Goal: Task Accomplishment & Management: Manage account settings

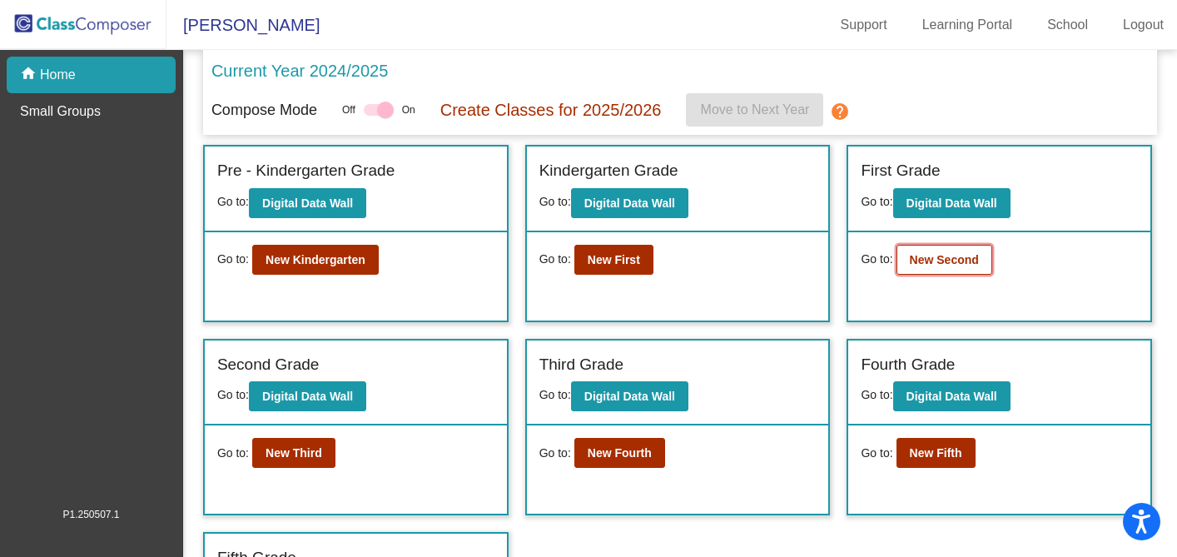
click at [924, 263] on b "New Second" at bounding box center [943, 259] width 69 height 13
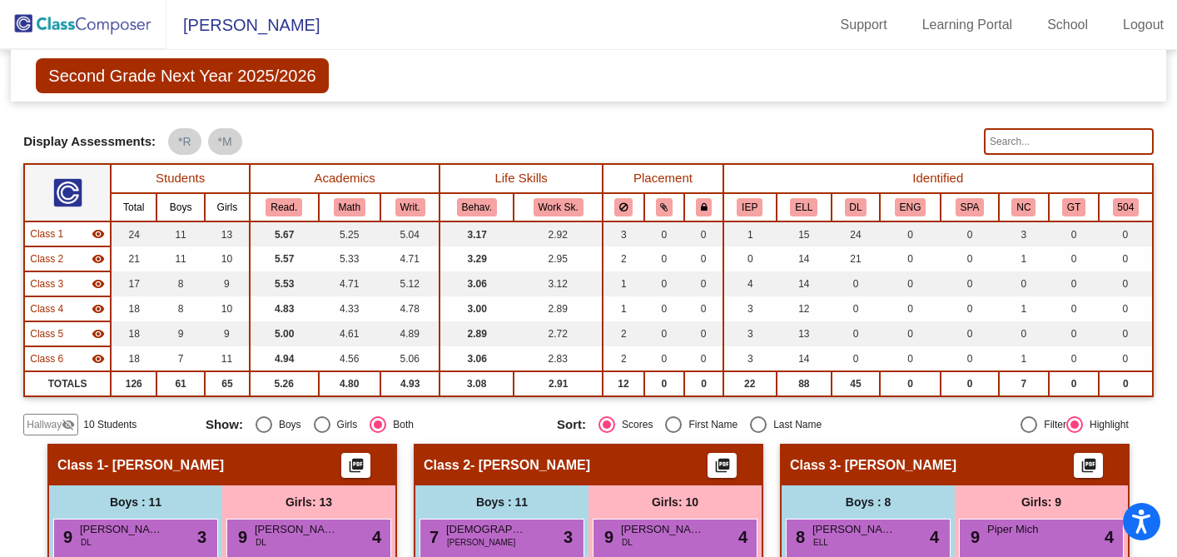
click at [61, 424] on span "Hallway" at bounding box center [44, 424] width 35 height 15
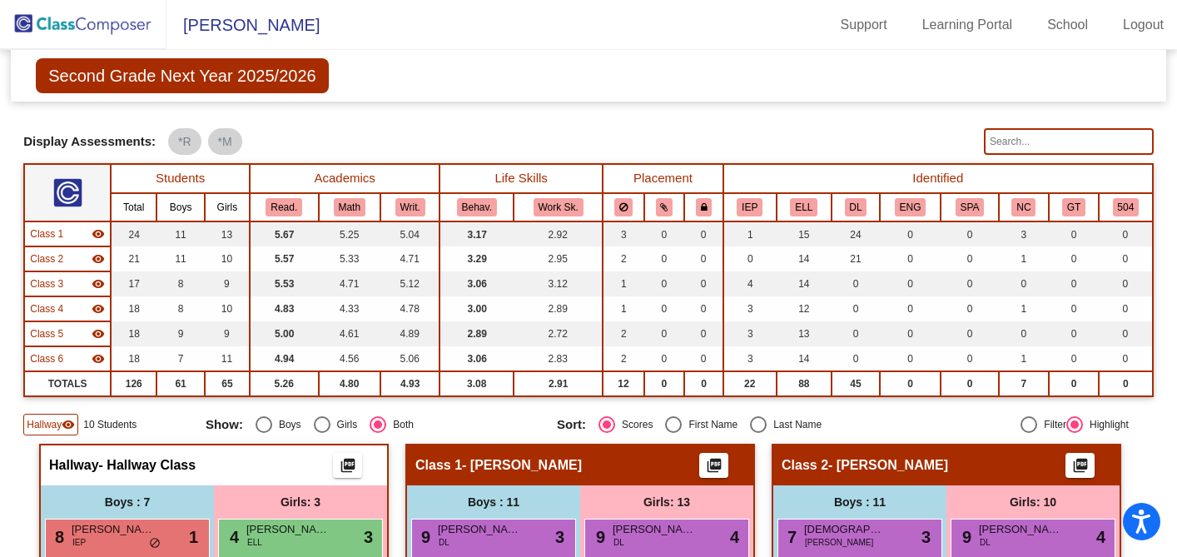
click at [113, 22] on img at bounding box center [83, 24] width 166 height 49
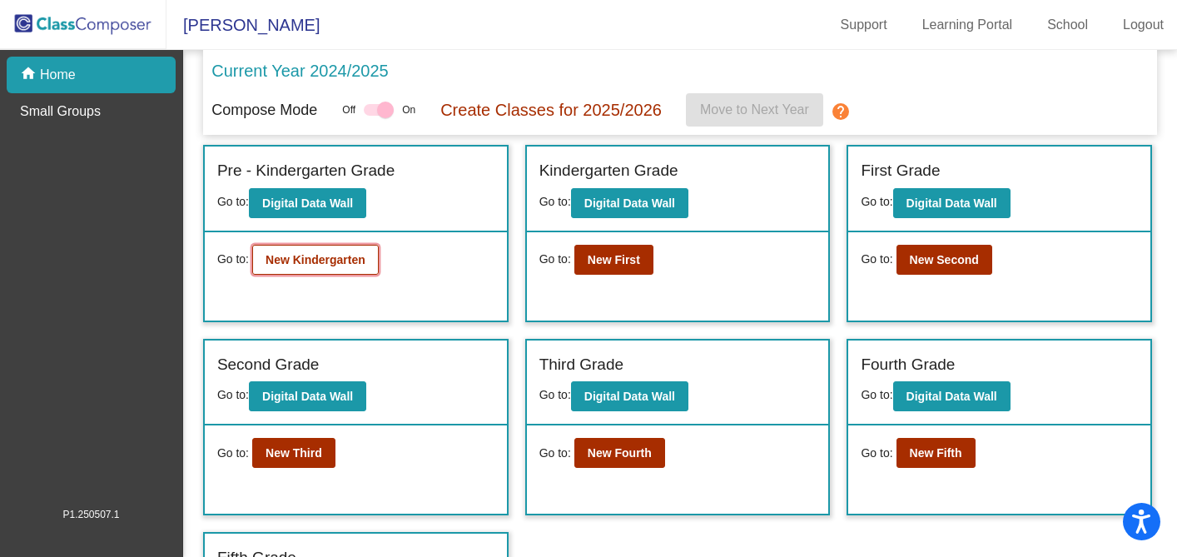
click at [356, 270] on button "New Kindergarten" at bounding box center [315, 260] width 126 height 30
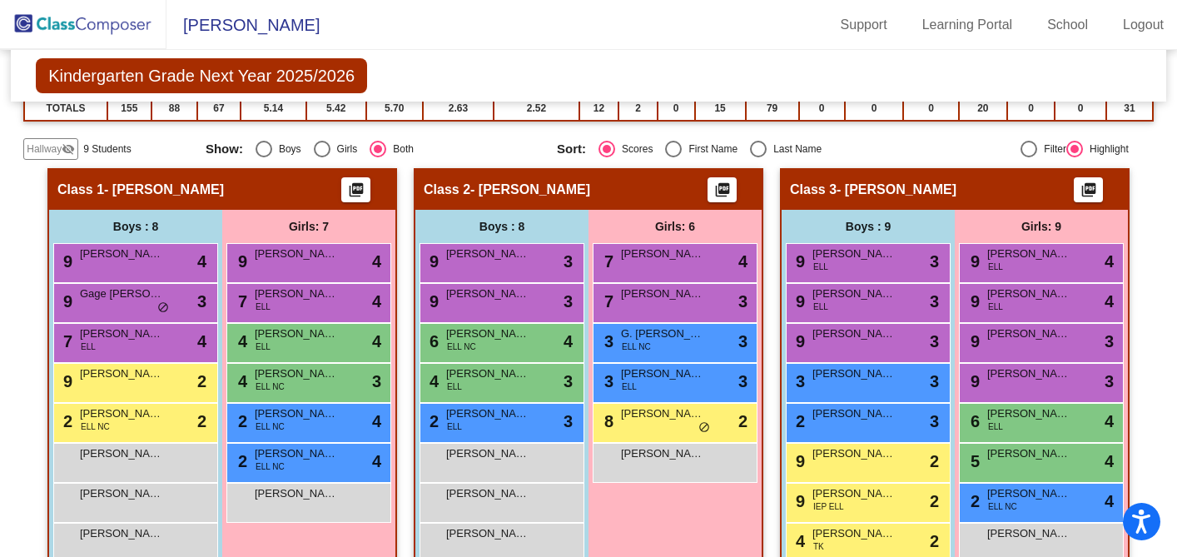
scroll to position [319, 0]
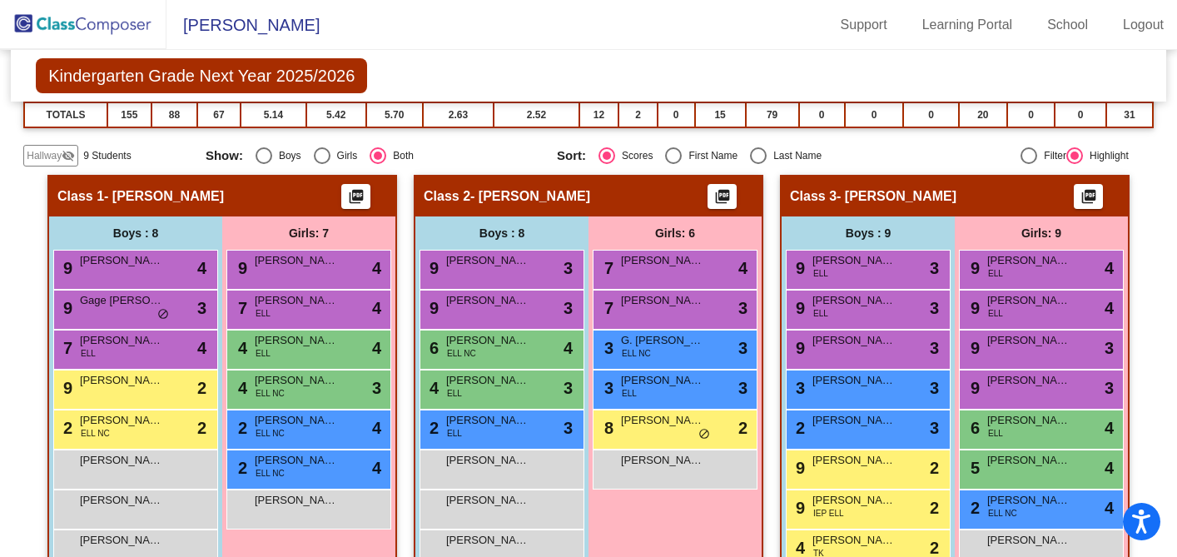
click at [67, 149] on mat-icon "visibility_off" at bounding box center [68, 155] width 13 height 13
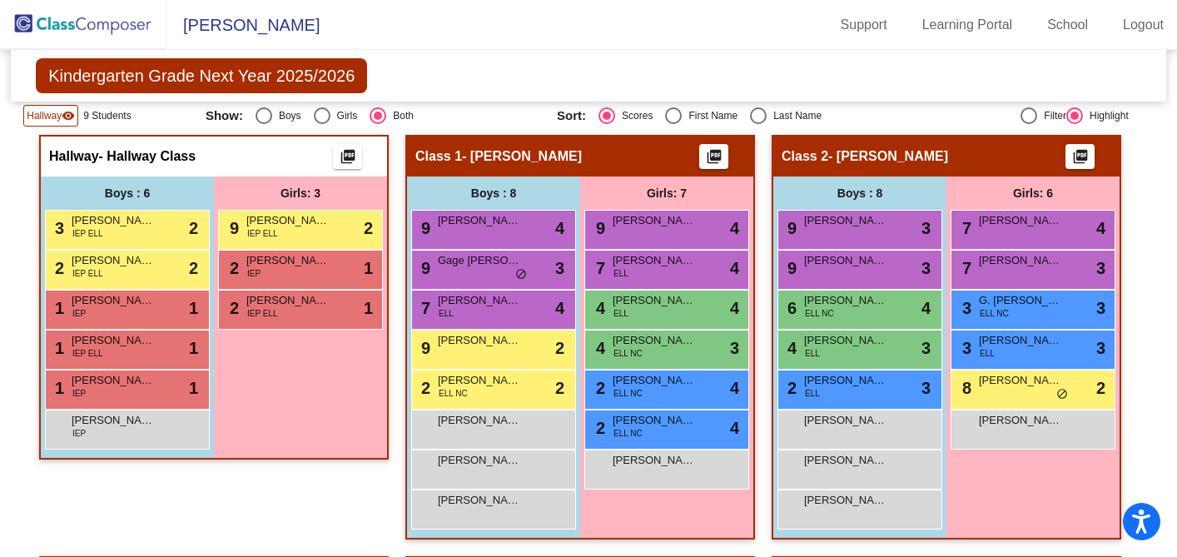
scroll to position [326, 0]
